Goal: Find specific page/section: Find specific page/section

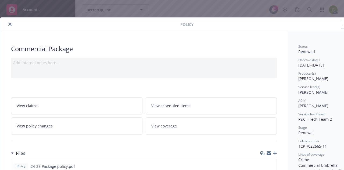
click at [12, 25] on button "close" at bounding box center [10, 24] width 6 height 6
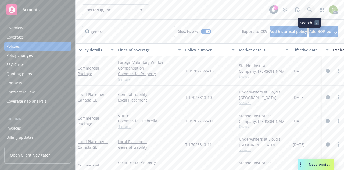
click at [309, 7] on link at bounding box center [309, 9] width 11 height 11
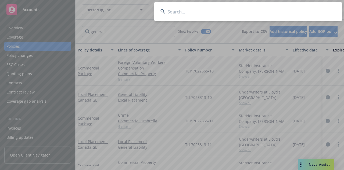
click at [233, 12] on input at bounding box center [248, 11] width 188 height 19
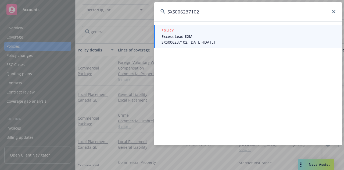
type input "SXS006237102"
click at [205, 42] on span "SXS006237102, [DATE]-[DATE]" at bounding box center [249, 42] width 174 height 6
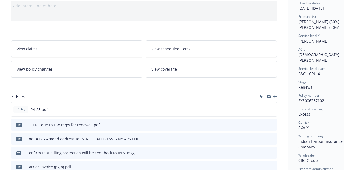
scroll to position [99, 0]
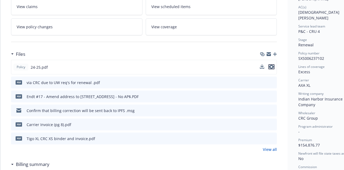
click at [272, 67] on icon "preview file" at bounding box center [271, 67] width 5 height 4
